Goal: Task Accomplishment & Management: Complete application form

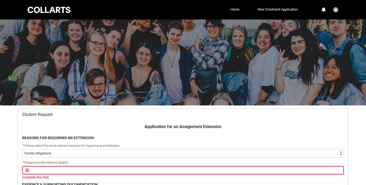
select select "choice_WithdrawEnrolment_Reason_Family"
select select "Yes"
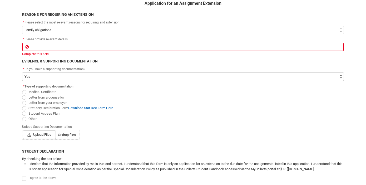
click at [24, 98] on span "Redu_Student_Request flow" at bounding box center [24, 97] width 4 height 4
click at [22, 94] on input "Letter from a counsellor" at bounding box center [22, 94] width 0 height 0
radio input "true"
click at [22, 118] on span "Redu_Student_Request flow" at bounding box center [24, 119] width 4 height 4
click at [22, 116] on input "Other" at bounding box center [22, 115] width 0 height 0
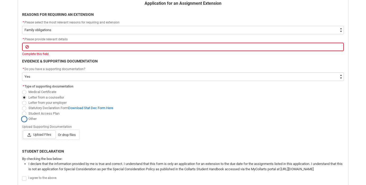
radio input "true"
click at [38, 134] on span "Upload Files" at bounding box center [39, 134] width 33 height 8
click at [23, 130] on input "Upload Files Or drop files" at bounding box center [23, 130] width 0 height 0
type lightning-input "C:\fakepath\20250815_Collarts Online_VeroniqueDyMortimer.pdf"
type input "C:\fakepath\20250815_Collarts Online_VeroniqueDyMortimer.pdf"
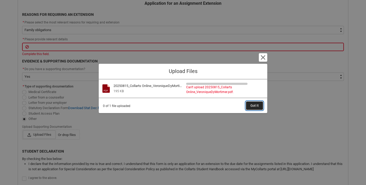
click at [248, 105] on button "Got It" at bounding box center [254, 105] width 17 height 8
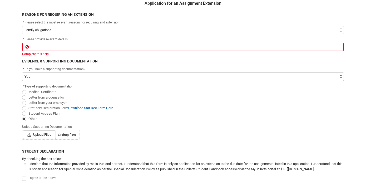
click at [74, 138] on label "Upload Files Or drop files" at bounding box center [51, 134] width 56 height 8
click at [23, 130] on input "Upload Files Or drop files" at bounding box center [23, 130] width 0 height 0
type input "C:\fakepath\20250815_Collarts Online_VeroniqueDyMortimer.pdf"
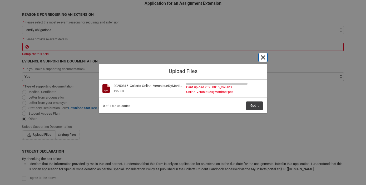
click at [265, 57] on button "Cancel and close" at bounding box center [263, 57] width 8 height 8
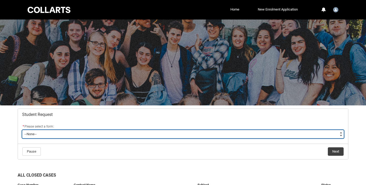
click at [171, 130] on select "--None-- Academic Transcript Application to Appeal Assignment Extension Change …" at bounding box center [182, 134] width 321 height 8
type lightning-select "Assignment_Extension_Choice"
select select "Assignment_Extension_Choice"
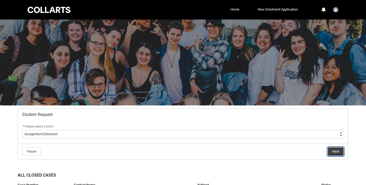
click at [328, 152] on button "Next" at bounding box center [336, 151] width 16 height 8
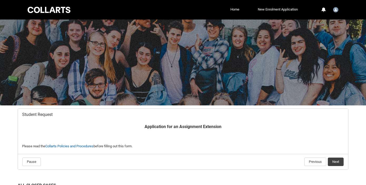
scroll to position [56, 0]
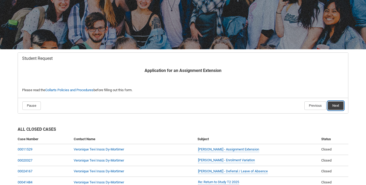
click at [335, 107] on button "Next" at bounding box center [336, 105] width 16 height 8
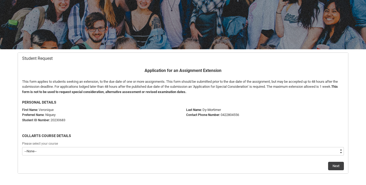
click at [221, 149] on select "--None-- Diploma of Photography" at bounding box center [182, 151] width 321 height 8
type lightning-select "recordPicklist_ProgramEnrollment.a0jOZ0000050O5tYAE"
select select "recordPicklist_ProgramEnrollment.a0jOZ0000050O5tYAE"
click at [334, 165] on button "Next" at bounding box center [336, 166] width 16 height 8
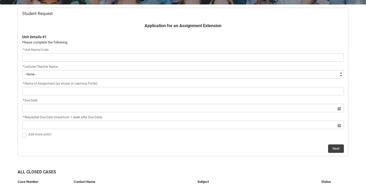
scroll to position [101, 0]
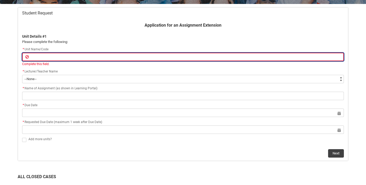
click at [54, 57] on input "Redu_Student_Request flow" at bounding box center [182, 57] width 321 height 8
paste input "[PHPP1-CO] Photographic Post-Production"
type lightning-primitive-input-simple "[PHPP1-CO] Photographic Post-Production"
type input "[PHPP1-CO] Photographic Post-Production"
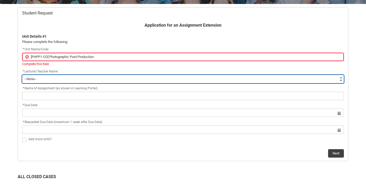
click at [56, 78] on flowruntime-screen-field "* Lecturer/Teacher Name * --None-- Aaron Walker Adam King Adam McKenzie Adriana…" at bounding box center [183, 76] width 328 height 17
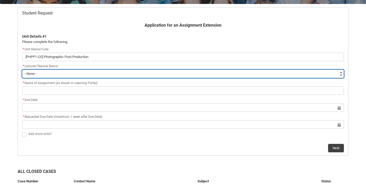
click at [137, 75] on select "--None-- Aaron Walker Adam King Adam McKenzie Adriana Perri Adrienne Couper-Smi…" at bounding box center [182, 73] width 321 height 8
type lightning-select "Faculty_NamefromNtoZ.0035g00000b9AYIAA2"
select select "Faculty_NamefromNtoZ.0035g00000b9AYIAA2"
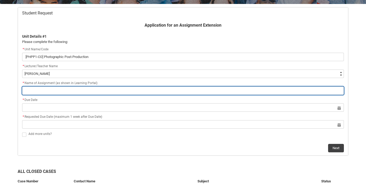
click at [112, 92] on input "Redu_Student_Request flow" at bounding box center [182, 90] width 321 height 8
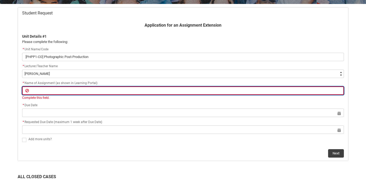
click at [129, 91] on input "Redu_Student_Request flow" at bounding box center [182, 90] width 321 height 8
paste input "Assessment 3: Post-Production Folio"
type lightning-primitive-input-simple "Assessment 3: Post-Production Folio"
type input "Assessment 3: Post-Production Folio"
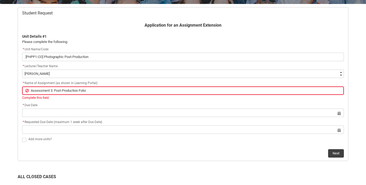
click at [114, 107] on div "* Due Date Select a date for Format: 31 Dec 2024" at bounding box center [182, 109] width 321 height 15
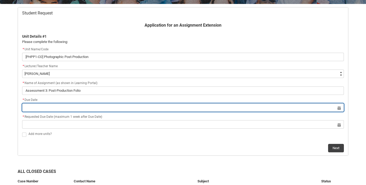
click at [112, 107] on input "Redu_Student_Request flow" at bounding box center [182, 107] width 321 height 8
select select "2025"
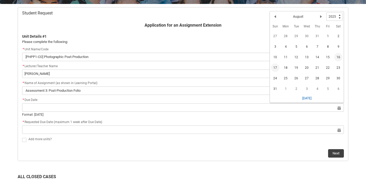
click at [276, 66] on span "17" at bounding box center [275, 67] width 8 height 8
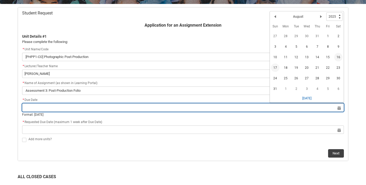
type lightning-datepicker "2025-08-17"
type lightning-input "2025-08-17"
type input "17 Aug 2025"
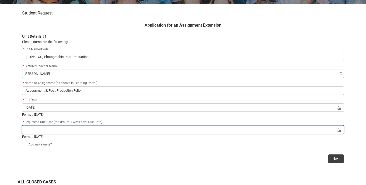
click at [280, 132] on input "Redu_Student_Request flow" at bounding box center [182, 129] width 321 height 8
select select "2025"
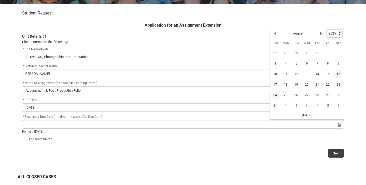
click at [278, 97] on span "24" at bounding box center [275, 95] width 8 height 8
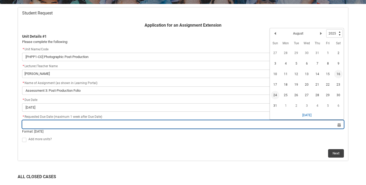
type lightning-datepicker "2025-08-24"
type lightning-input "2025-08-24"
type input "24 Aug 2025"
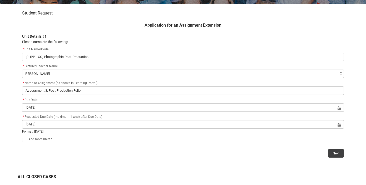
click at [24, 140] on span "Redu_Student_Request flow" at bounding box center [24, 140] width 4 height 4
click at [22, 137] on input "Redu_Student_Request flow" at bounding box center [22, 137] width 0 height 0
type lightning-input "true"
checkbox input "true"
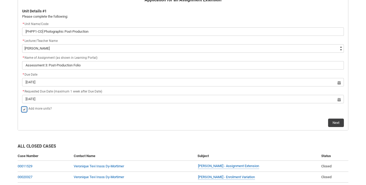
scroll to position [127, 0]
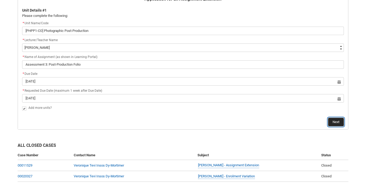
click at [329, 119] on button "Next" at bounding box center [336, 122] width 16 height 8
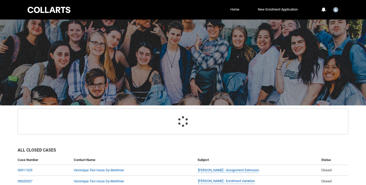
scroll to position [56, 0]
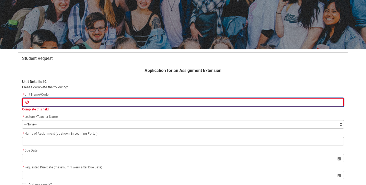
click at [51, 102] on input "Redu_Student_Request flow" at bounding box center [182, 102] width 321 height 8
paste input "[PHCD1-CO] Camera Fundamentals"
type lightning-primitive-input-simple "[PHCD1-CO] Camera Fundamentals"
type input "[PHCD1-CO] Camera Fundamentals"
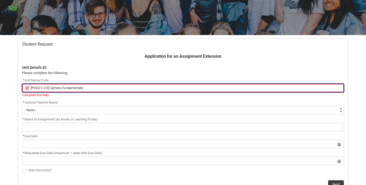
scroll to position [71, 0]
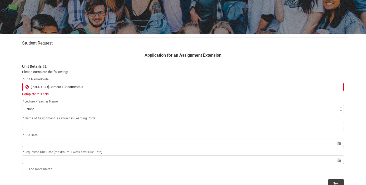
click at [51, 103] on div "* Lecturer/Teacher Name * --None-- Aaron Walker Adam King Adam McKenzie Adriana…" at bounding box center [182, 105] width 321 height 15
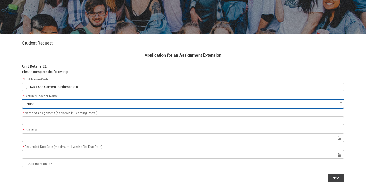
click at [51, 103] on select "--None-- Aaron Walker Adam King Adam McKenzie Adriana Perri Adrienne Couper-Smi…" at bounding box center [182, 103] width 321 height 8
type lightning-select "Faculty_NamefromAtoM.003OZ00000BqyRZYAZ"
select select "Faculty_NamefromAtoM.003OZ00000BqyRZYAZ"
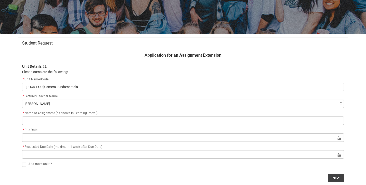
click at [77, 127] on div "* Due Date" at bounding box center [182, 130] width 321 height 6
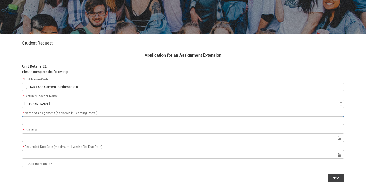
click at [134, 120] on input "Redu_Student_Request flow" at bounding box center [182, 120] width 321 height 8
type lightning-primitive-input-simple "Assignment 3: Presentation"
type input "Assignment 3: Presentation"
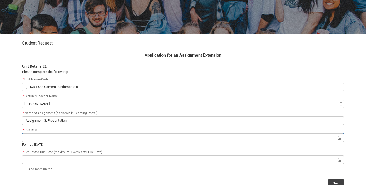
click at [94, 138] on input "Redu_Student_Request flow" at bounding box center [182, 137] width 321 height 8
select select "2025"
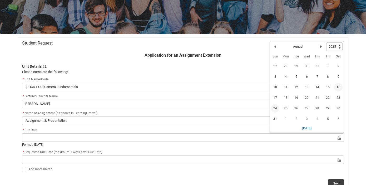
click at [272, 109] on span "24" at bounding box center [275, 108] width 8 height 8
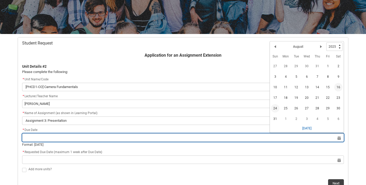
type lightning-datepicker "2025-08-24"
type lightning-input "2025-08-24"
type input "24 Aug 2025"
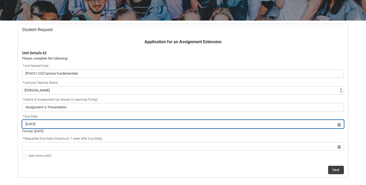
scroll to position [87, 0]
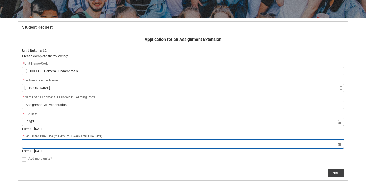
click at [247, 145] on input "Redu_Student_Request flow" at bounding box center [182, 143] width 321 height 8
select select "2025"
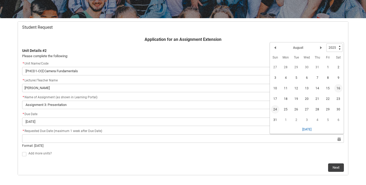
click at [271, 107] on span "24" at bounding box center [275, 109] width 8 height 8
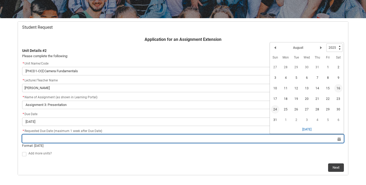
type lightning-datepicker "2025-08-24"
type lightning-input "2025-08-24"
type input "24 Aug 2025"
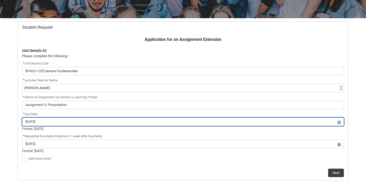
click at [308, 120] on input "24 Aug 2025" at bounding box center [182, 121] width 321 height 8
select select "2025"
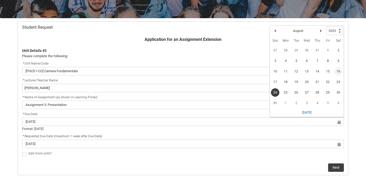
click at [339, 71] on span "16" at bounding box center [338, 71] width 8 height 8
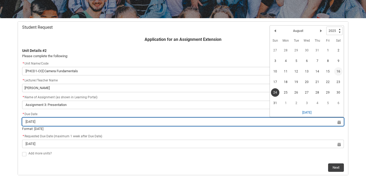
type lightning-datepicker "2025-08-16"
type lightning-input "2025-08-16"
type input "16 Aug 2025"
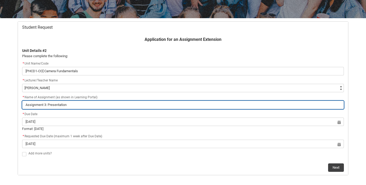
click at [309, 104] on input "Assignment 3: Presentation" at bounding box center [182, 104] width 321 height 8
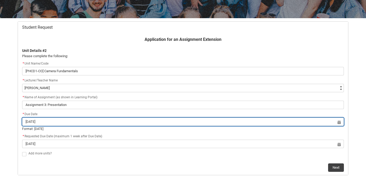
click at [298, 123] on input "16 Aug 2025" at bounding box center [182, 121] width 321 height 8
select select "2025"
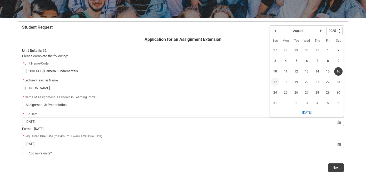
click at [274, 83] on span "17" at bounding box center [275, 82] width 8 height 8
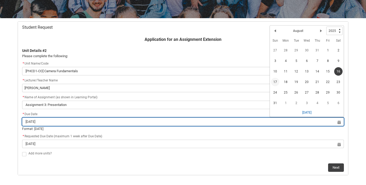
type lightning-datepicker "2025-08-17"
type lightning-input "2025-08-17"
type input "17 Aug 2025"
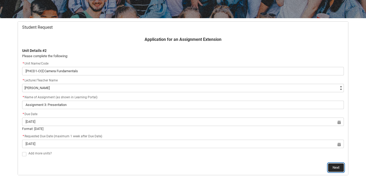
click at [335, 163] on button "Next" at bounding box center [336, 167] width 16 height 8
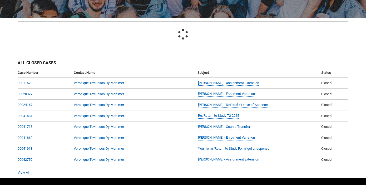
scroll to position [56, 0]
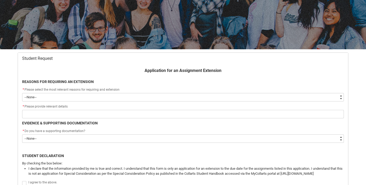
click at [307, 96] on select "--None-- Medical Reasons Work obligations Family obligations Academic Difficult…" at bounding box center [182, 97] width 321 height 8
type lightning-select "choice_WithdrawEnrolment_Reason_Family"
select select "choice_WithdrawEnrolment_Reason_Family"
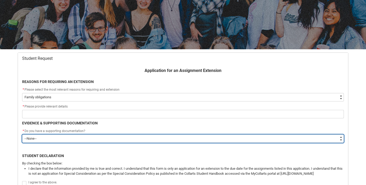
click at [198, 136] on select "--None-- Yes No" at bounding box center [182, 138] width 321 height 8
type lightning-select "No"
select select "No"
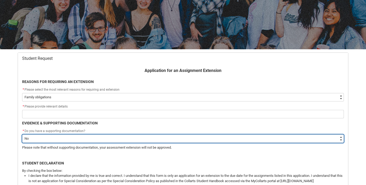
click at [192, 139] on select "--None-- Yes No" at bounding box center [182, 138] width 321 height 8
type lightning-select "Yes"
select select "Yes"
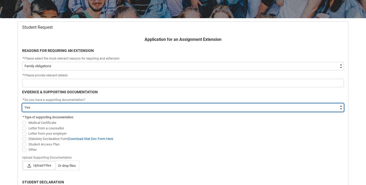
scroll to position [89, 0]
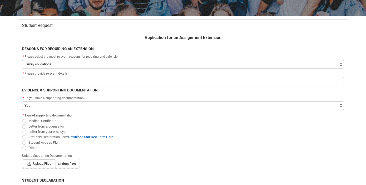
click at [24, 149] on span "Redu_Student_Request flow" at bounding box center [24, 148] width 4 height 4
click at [22, 145] on input "Other" at bounding box center [22, 144] width 0 height 0
radio input "true"
click at [40, 162] on span "Upload Files" at bounding box center [39, 163] width 33 height 8
click at [23, 159] on input "Upload Files Or drop files" at bounding box center [23, 159] width 0 height 0
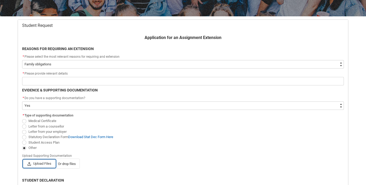
type lightning-input "C:\fakepath\20250815_Collarts Online_VeroniqueDyMortimer.pdf"
type input "C:\fakepath\20250815_Collarts Online_VeroniqueDyMortimer.pdf"
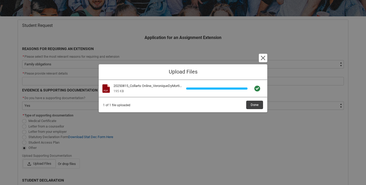
click at [245, 102] on span "Done" at bounding box center [253, 104] width 19 height 4
click at [249, 104] on button "Done" at bounding box center [254, 104] width 17 height 8
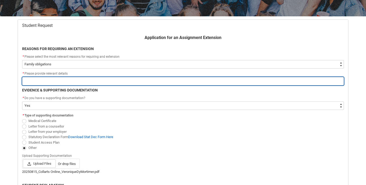
click at [182, 79] on input "Redu_Student_Request flow" at bounding box center [182, 81] width 321 height 8
click at [184, 78] on input "Redu_Student_Request flow" at bounding box center [182, 81] width 321 height 8
type lightning-primitive-input-simple "H"
type input "H"
type lightning-primitive-input-simple "Ha"
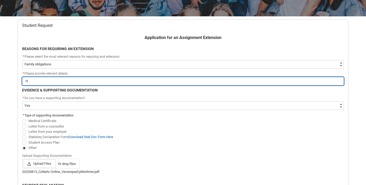
type input "Ha"
type lightning-primitive-input-simple "H"
type input "H"
type lightning-primitive-input-simple "H"
type input "H"
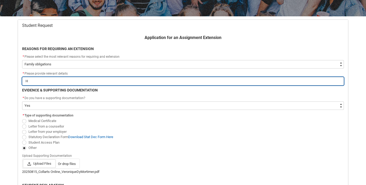
type lightning-primitive-input-simple "Ha"
type input "Ha"
type lightning-primitive-input-simple "Hav"
type input "Hav"
type lightning-primitive-input-simple "Have"
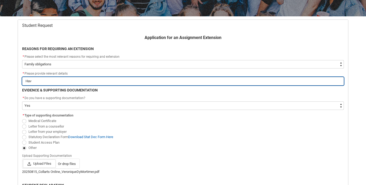
type input "Have"
type lightning-primitive-input-simple "Have"
type input "Have"
type lightning-primitive-input-simple "Have h"
type input "Have h"
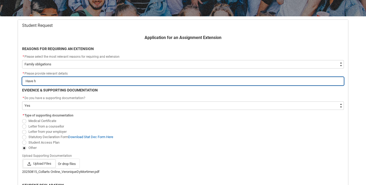
type lightning-primitive-input-simple "Have ha"
type input "Have ha"
type lightning-primitive-input-simple "Have had"
type input "Have had"
type lightning-primitive-input-simple "Have had"
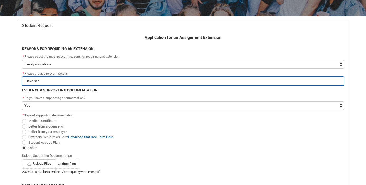
type input "Have had"
type lightning-primitive-input-simple "Have had a"
type input "Have had a"
type lightning-primitive-input-simple "Have had a"
type input "Have had a"
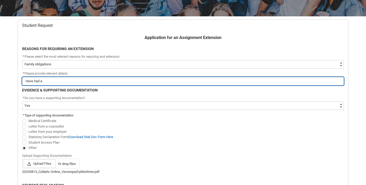
type lightning-primitive-input-simple "Have had a s"
type input "Have had a s"
type lightning-primitive-input-simple "Have had a se"
type input "Have had a se"
type lightning-primitive-input-simple "Have had a ser"
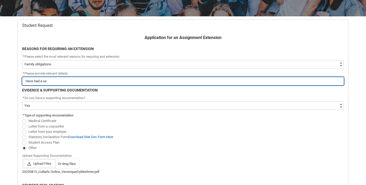
type input "Have had a ser"
type lightning-primitive-input-simple "Have had a serr"
type input "Have had a serr"
type lightning-primitive-input-simple "Have had a ser"
type input "Have had a ser"
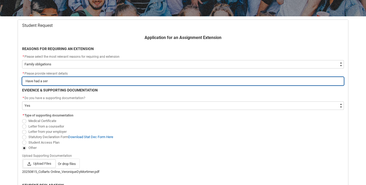
type lightning-primitive-input-simple "Have had a sero"
type input "Have had a sero"
type lightning-primitive-input-simple "Have had a ser"
type input "Have had a ser"
type lightning-primitive-input-simple "Have had a seri"
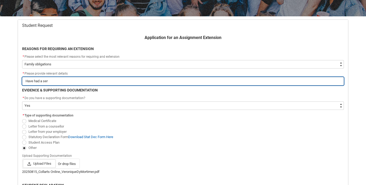
type input "Have had a seri"
type lightning-primitive-input-simple "Have had a serio"
type input "Have had a serio"
type lightning-primitive-input-simple "Have had a seriou"
type input "Have had a seriou"
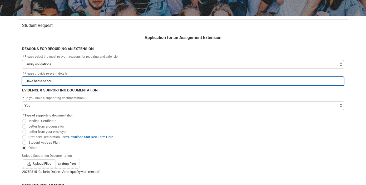
type lightning-primitive-input-simple "Have had a serious"
type input "Have had a serious"
type lightning-primitive-input-simple "Have had a serious"
type input "Have had a serious"
click at [43, 81] on input "Have had a serious" at bounding box center [182, 81] width 321 height 8
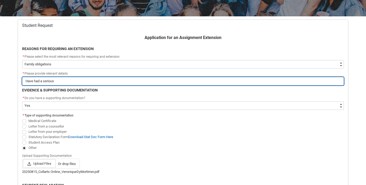
type lightning-primitive-input-simple "Have had serious"
type input "Have had serious"
type lightning-primitive-input-simple "Have had serious"
type input "Have had serious"
click at [52, 81] on input "Have had serious" at bounding box center [182, 81] width 321 height 8
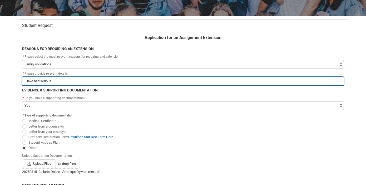
type lightning-primitive-input-simple "Have had serious"
type input "Have had serious"
type lightning-primitive-input-simple "Have had serious f"
type input "Have had serious f"
type lightning-primitive-input-simple "Have had serious fa"
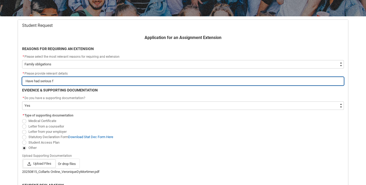
type input "Have had serious fa"
type lightning-primitive-input-simple "Have had serious fam"
type input "Have had serious fam"
type lightning-primitive-input-simple "Have had serious fami"
type input "Have had serious fami"
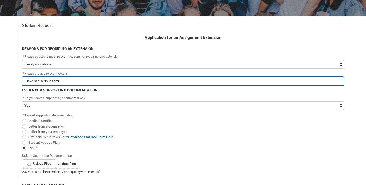
type lightning-primitive-input-simple "Have had serious famil"
type input "Have had serious famil"
type lightning-primitive-input-simple "Have had serious family"
type input "Have had serious family"
type lightning-primitive-input-simple "Have had serious family"
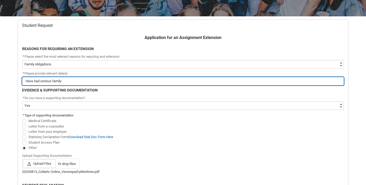
type input "Have had serious family"
type lightning-primitive-input-simple "Have had serious family e"
type input "Have had serious family e"
type lightning-primitive-input-simple "Have had serious family em"
type input "Have had serious family em"
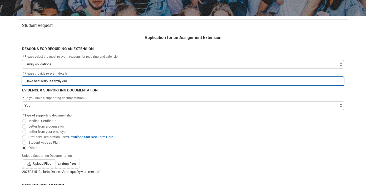
type lightning-primitive-input-simple "Have had serious family eme"
type input "Have had serious family eme"
type lightning-primitive-input-simple "Have had serious family emer"
type input "Have had serious family emer"
type lightning-primitive-input-simple "Have had serious family emerg"
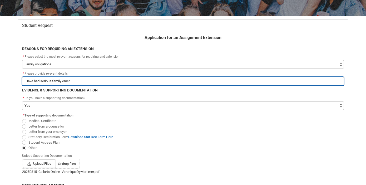
type input "Have had serious family emerg"
type lightning-primitive-input-simple "Have had serious family emerge"
type input "Have had serious family emerge"
type lightning-primitive-input-simple "Have had serious family emergen"
type input "Have had serious family emergen"
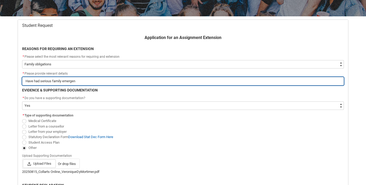
type lightning-primitive-input-simple "Have had serious family emergenc"
type input "Have had serious family emergenc"
type lightning-primitive-input-simple "Have had serious family emergenci"
type input "Have had serious family emergenci"
type lightning-primitive-input-simple "Have had serious family emergencie"
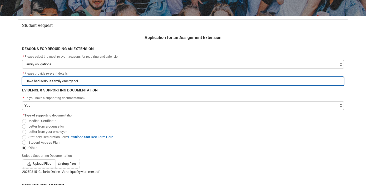
type input "Have had serious family emergencie"
type lightning-primitive-input-simple "Have had serious family emergencies"
type input "Have had serious family emergencies"
type lightning-primitive-input-simple "Have had serious family emergencies"
type input "Have had serious family emergencies"
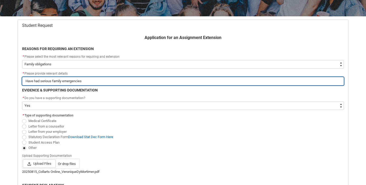
type lightning-primitive-input-simple "Have had serious family emergencies o"
type input "Have had serious family emergencies o"
type lightning-primitive-input-simple "Have had serious family emergencies ov"
type input "Have had serious family emergencies ov"
type lightning-primitive-input-simple "Have had serious family emergencies ove"
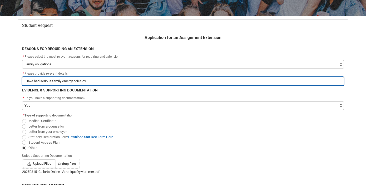
type input "Have had serious family emergencies ove"
type lightning-primitive-input-simple "Have had serious family emergencies ove"
type input "Have had serious family emergencies ove"
type lightning-primitive-input-simple "Have had serious family emergencies ove"
type input "Have had serious family emergencies ove"
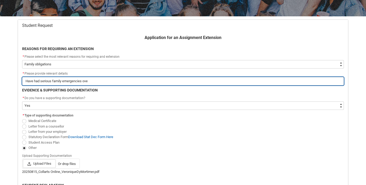
type lightning-primitive-input-simple "Have had serious family emergencies over"
type input "Have had serious family emergencies over"
type lightning-primitive-input-simple "Have had serious family emergencies over"
type input "Have had serious family emergencies over"
type lightning-primitive-input-simple "Have had serious family emergencies over t"
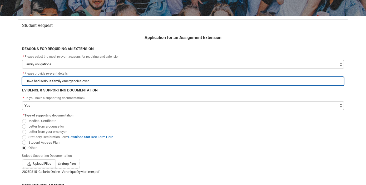
type input "Have had serious family emergencies over t"
type lightning-primitive-input-simple "Have had serious family emergencies over th"
type input "Have had serious family emergencies over th"
type lightning-primitive-input-simple "Have had serious family emergencies over the"
type input "Have had serious family emergencies over the"
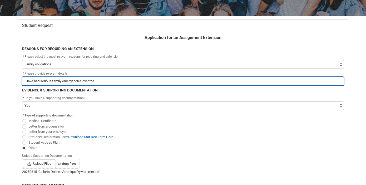
type lightning-primitive-input-simple "Have had serious family emergencies over the"
type input "Have had serious family emergencies over the"
type lightning-primitive-input-simple "Have had serious family emergencies over the c"
type input "Have had serious family emergencies over the c"
type lightning-primitive-input-simple "Have had serious family emergencies over the co"
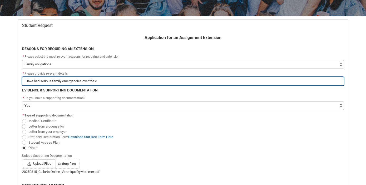
type input "Have had serious family emergencies over the co"
type lightning-primitive-input-simple "Have had serious family emergencies over the cou"
type input "Have had serious family emergencies over the cou"
type lightning-primitive-input-simple "Have had serious family emergencies over the cour"
type input "Have had serious family emergencies over the cour"
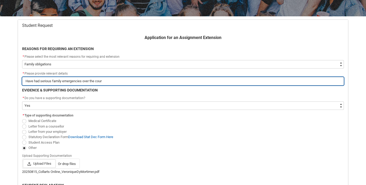
type lightning-primitive-input-simple "Have had serious family emergencies over the cours"
type input "Have had serious family emergencies over the cours"
type lightning-primitive-input-simple "Have had serious family emergencies over the course"
type input "Have had serious family emergencies over the course"
type lightning-primitive-input-simple "Have had serious family emergencies over the course"
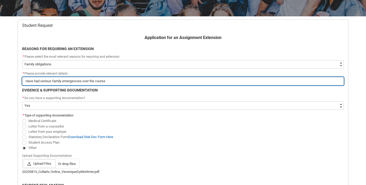
type input "Have had serious family emergencies over the course"
type lightning-primitive-input-simple "Have had serious family emergencies over the course o"
type input "Have had serious family emergencies over the course o"
type lightning-primitive-input-simple "Have had serious family emergencies over the course of"
type input "Have had serious family emergencies over the course of"
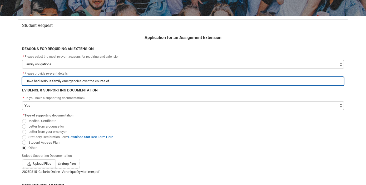
type lightning-primitive-input-simple "Have had serious family emergencies over the course of"
type input "Have had serious family emergencies over the course of"
type lightning-primitive-input-simple "Have had serious family emergencies over the course of t"
type input "Have had serious family emergencies over the course of t"
type lightning-primitive-input-simple "Have had serious family emergencies over the course of th"
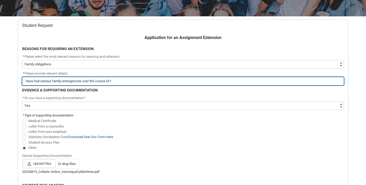
type input "Have had serious family emergencies over the course of th"
type lightning-primitive-input-simple "Have had serious family emergencies over the course of the"
type input "Have had serious family emergencies over the course of the"
type lightning-primitive-input-simple "Have had serious family emergencies over the course of the"
type input "Have had serious family emergencies over the course of the"
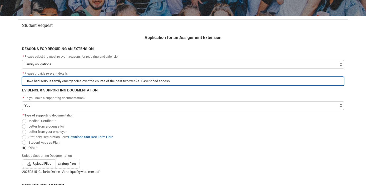
click at [146, 81] on input "Have had serious family emergencies over the course of the past two weeks. HAve…" at bounding box center [182, 81] width 321 height 8
click at [174, 81] on input "Have had serious family emergencies over the course of the past two weeks. Have…" at bounding box center [182, 81] width 321 height 8
click at [153, 81] on input "Have had serious family emergencies over the course of the past two weeks. Have…" at bounding box center [182, 81] width 321 height 8
click at [195, 83] on input "Have had serious family emergencies over the course of the past two weeks. Due …" at bounding box center [182, 81] width 321 height 8
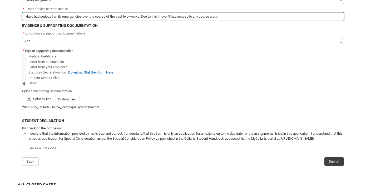
scroll to position [154, 0]
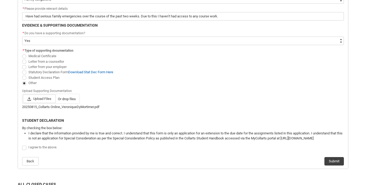
click at [27, 147] on label "Redu_Student_Request flow" at bounding box center [25, 147] width 6 height 4
click at [22, 145] on input "Redu_Student_Request flow" at bounding box center [22, 145] width 0 height 0
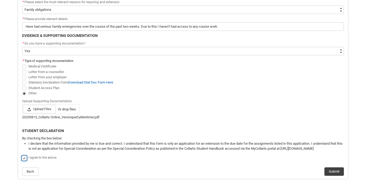
scroll to position [142, 0]
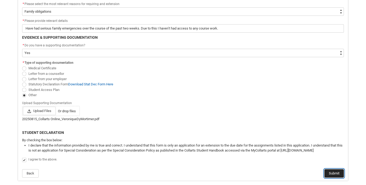
click at [332, 172] on button "Submit" at bounding box center [333, 173] width 19 height 8
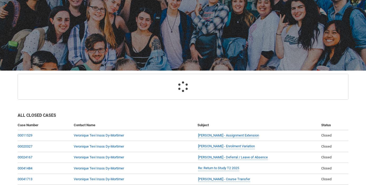
scroll to position [56, 0]
